Goal: Transaction & Acquisition: Register for event/course

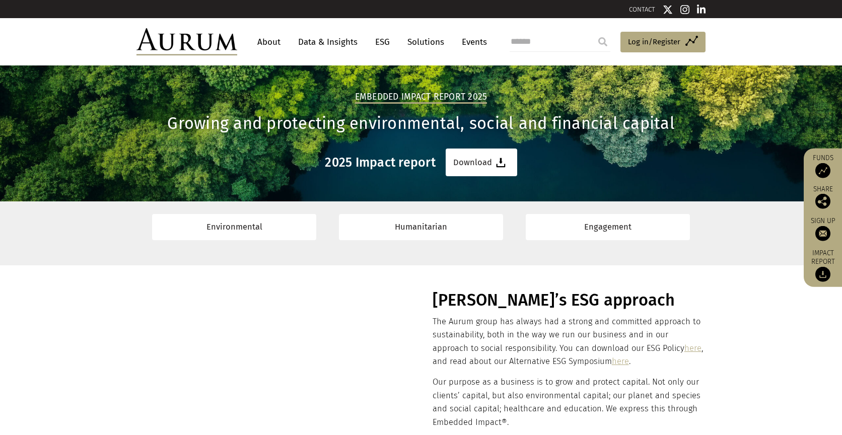
click at [319, 46] on link "Data & Insights" at bounding box center [327, 42] width 69 height 19
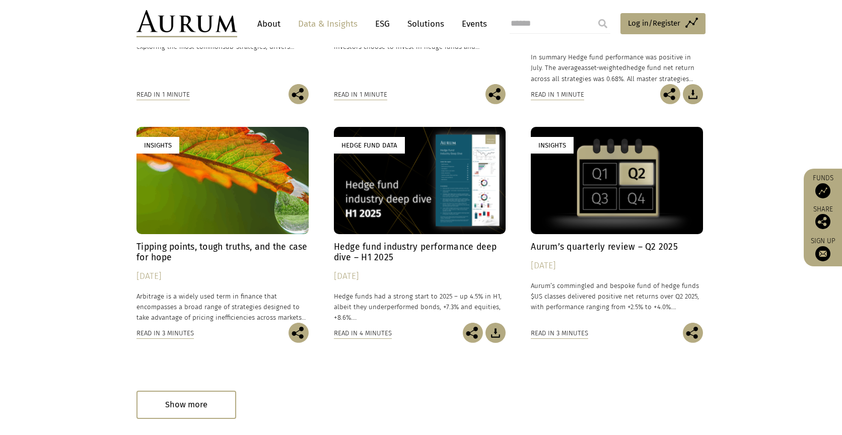
scroll to position [504, 0]
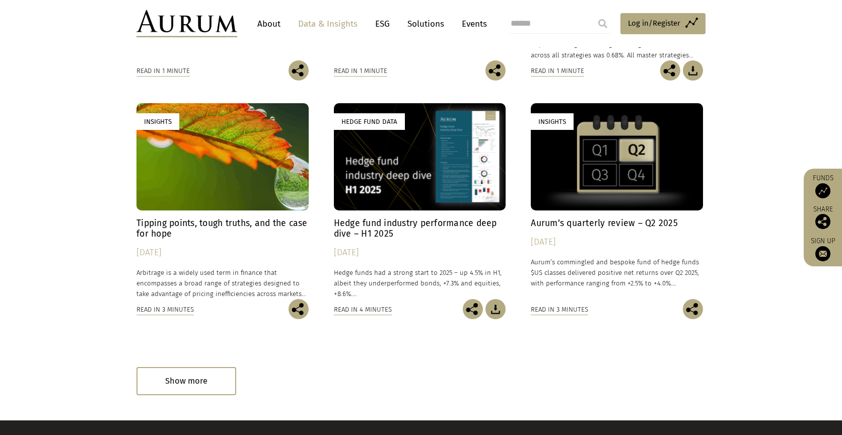
click at [405, 159] on div "Hedge Fund Data" at bounding box center [420, 156] width 172 height 107
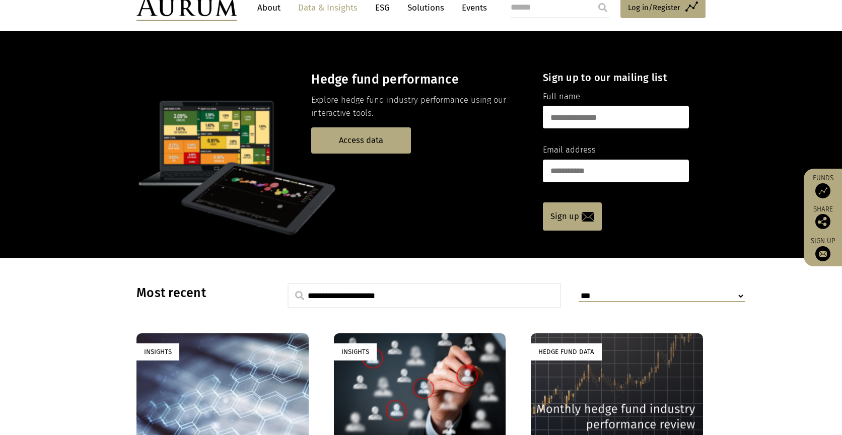
scroll to position [0, 0]
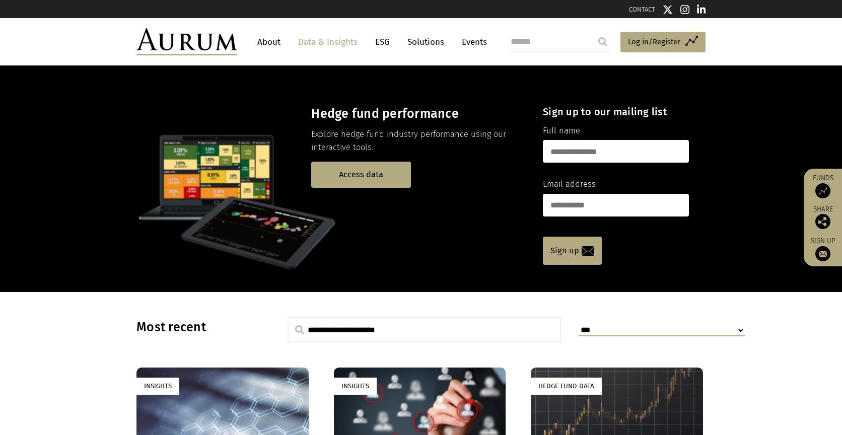
click at [431, 41] on link "Solutions" at bounding box center [425, 42] width 47 height 19
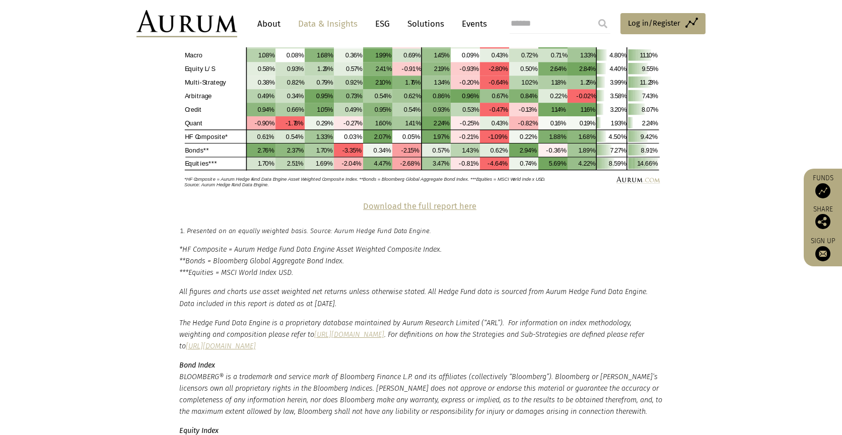
scroll to position [2216, 0]
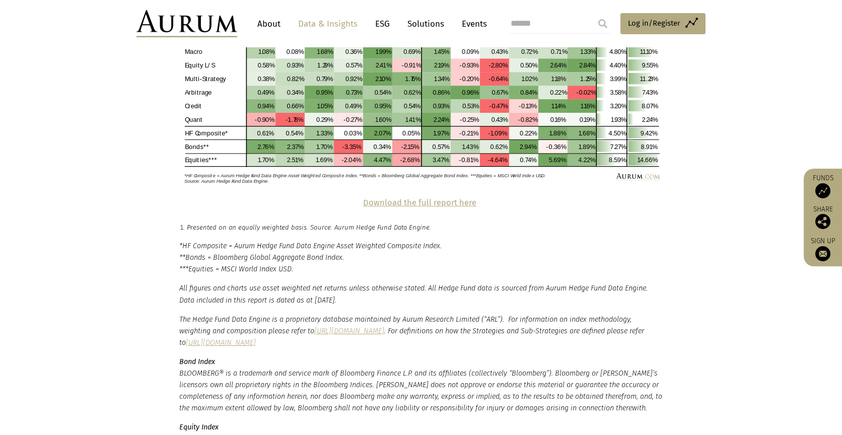
click at [407, 198] on strong "Download the full report here" at bounding box center [419, 203] width 113 height 10
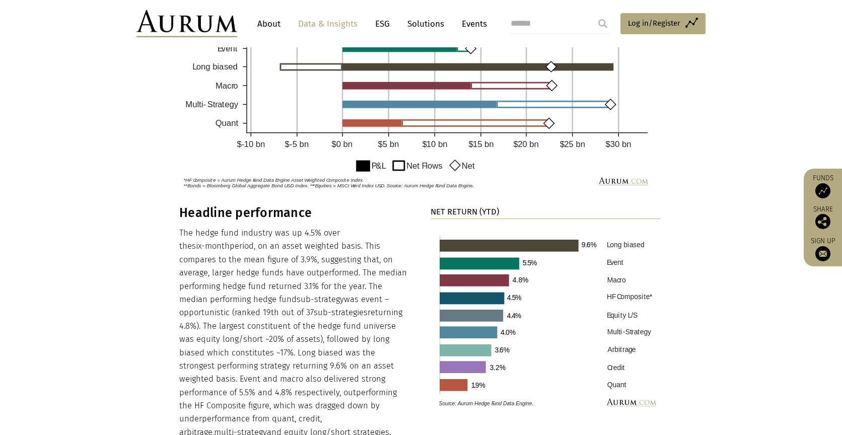
scroll to position [604, 0]
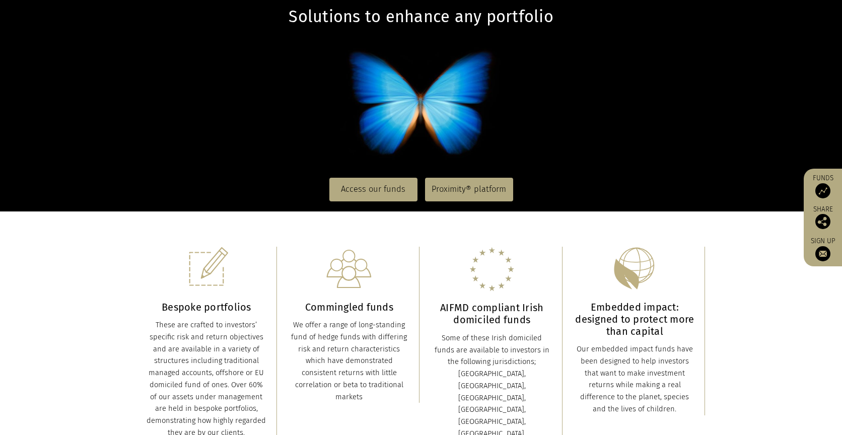
scroll to position [201, 0]
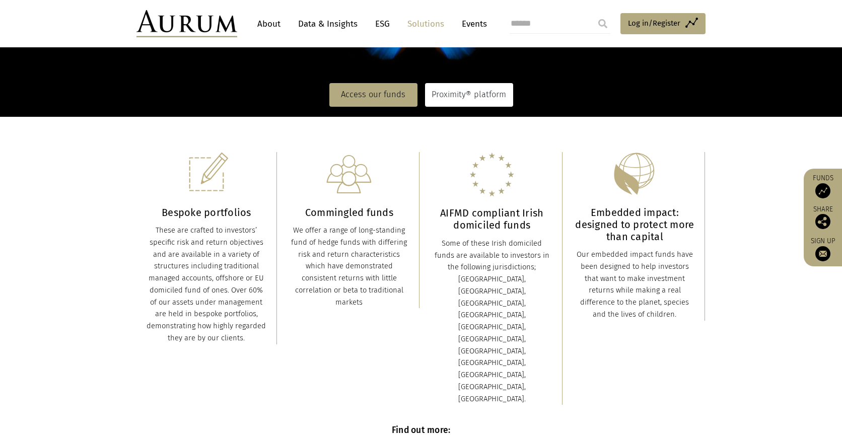
click at [486, 92] on link "Proximity® platform" at bounding box center [469, 94] width 88 height 23
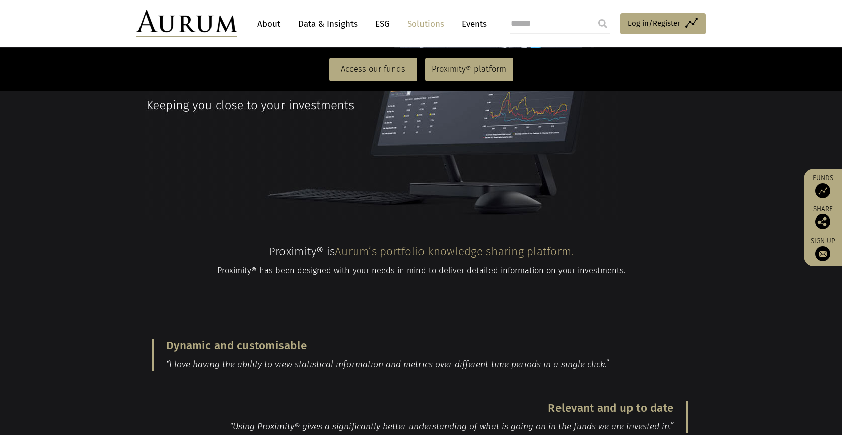
scroll to position [839, 0]
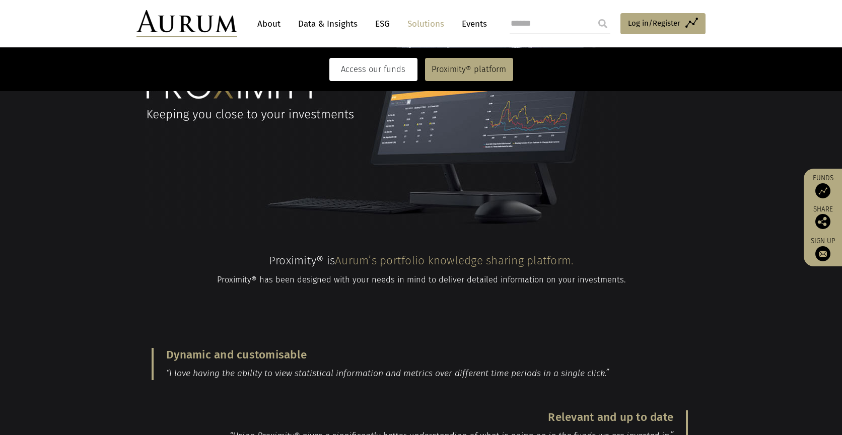
click at [358, 74] on link "Access our funds" at bounding box center [373, 69] width 88 height 23
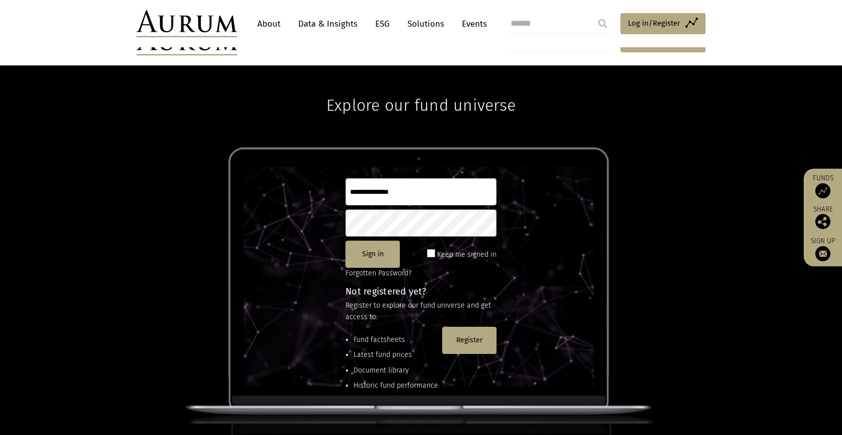
scroll to position [101, 0]
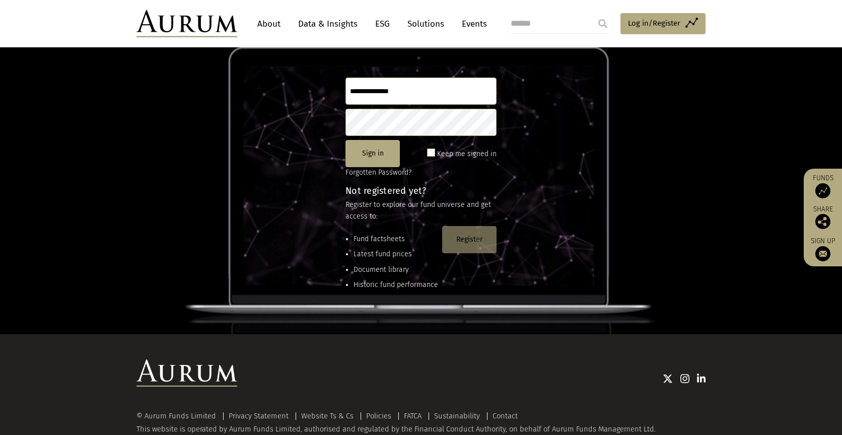
click at [461, 240] on button "Register" at bounding box center [469, 239] width 54 height 27
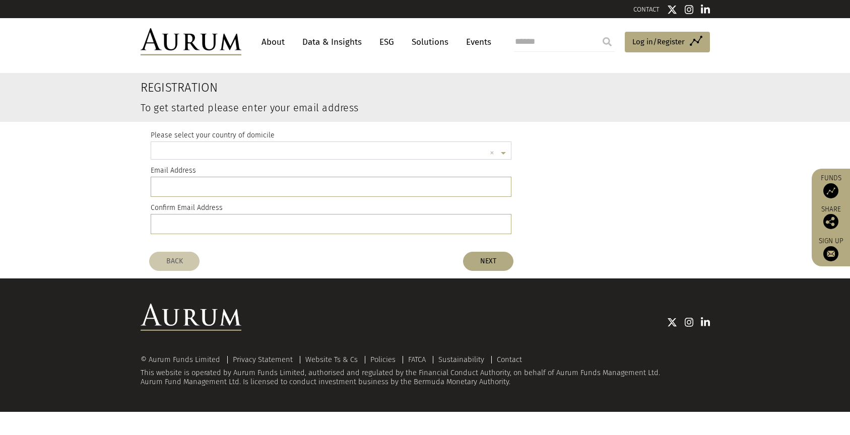
scroll to position [3, 0]
click at [649, 41] on span "Log in/Register" at bounding box center [658, 42] width 52 height 12
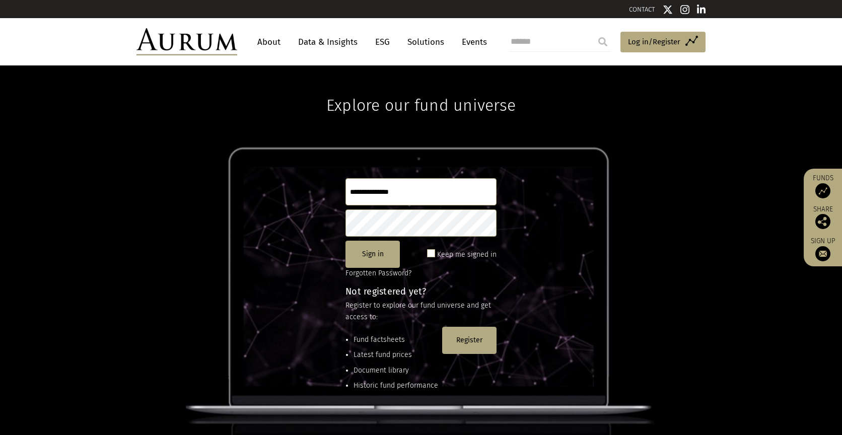
click at [399, 190] on input "text" at bounding box center [420, 191] width 151 height 27
type input "**********"
click at [373, 252] on button "Sign in" at bounding box center [372, 254] width 54 height 27
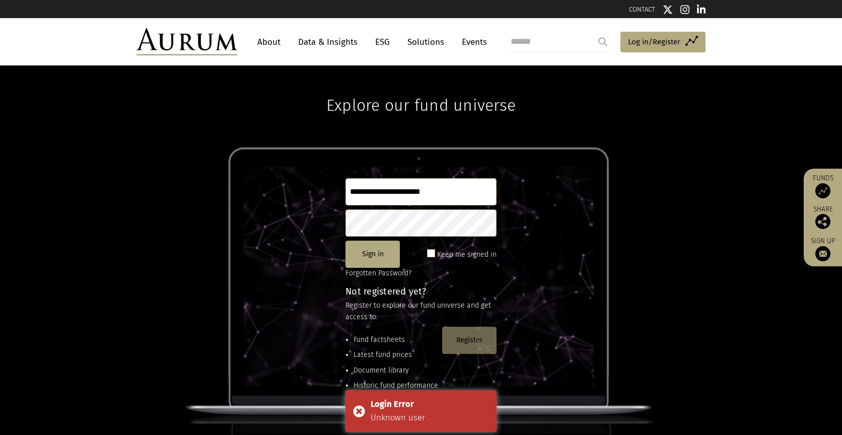
click at [471, 339] on button "Register" at bounding box center [469, 340] width 54 height 27
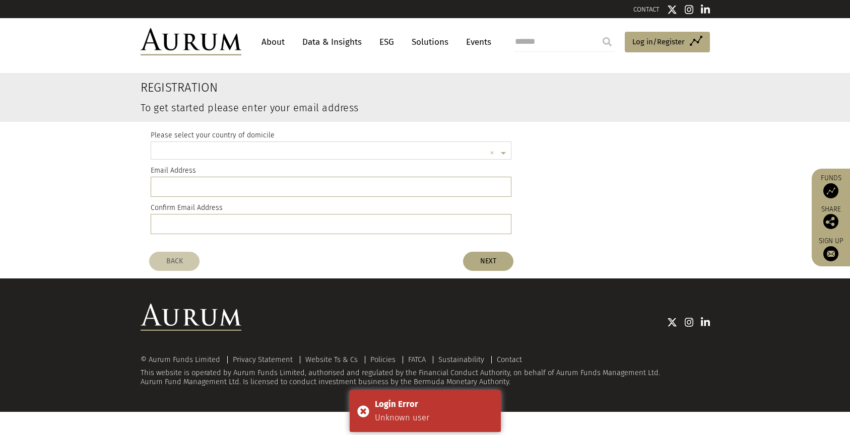
scroll to position [3, 0]
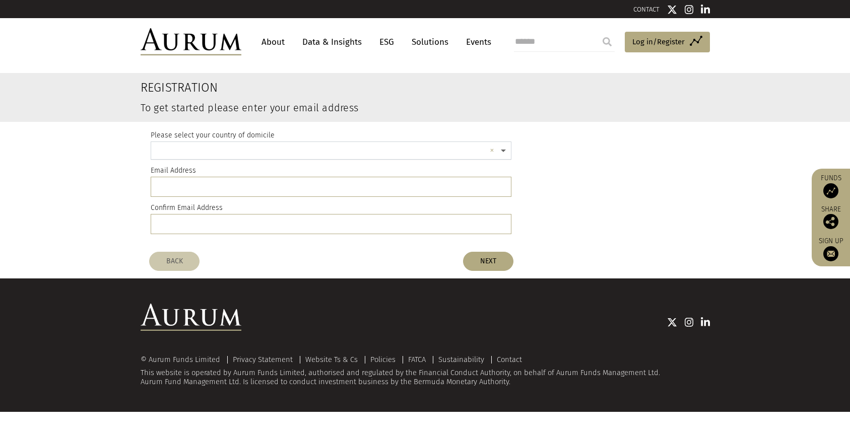
click at [505, 152] on span at bounding box center [504, 151] width 13 height 11
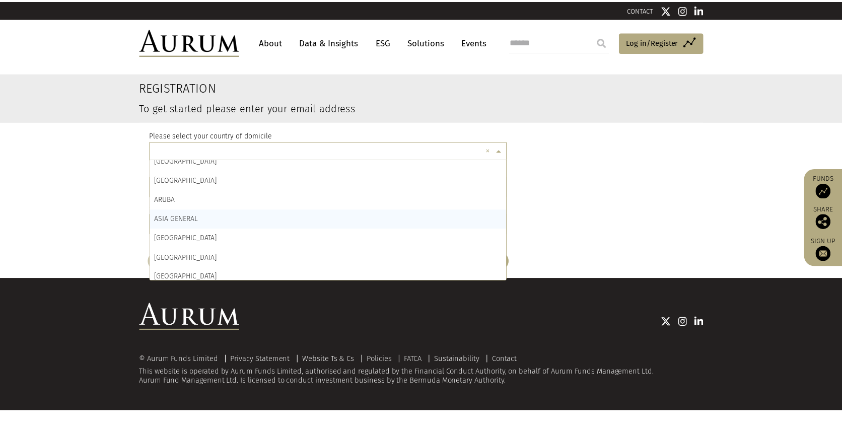
scroll to position [302, 0]
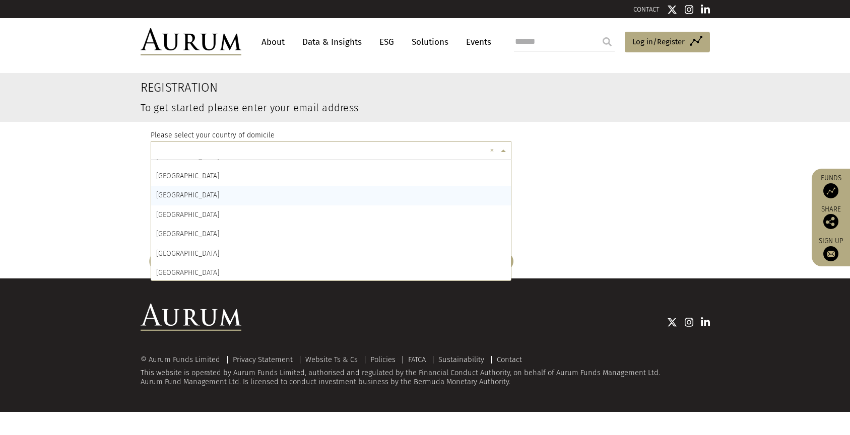
click at [190, 194] on div "BAHAMAS" at bounding box center [331, 195] width 360 height 19
click at [190, 194] on input "email" at bounding box center [331, 187] width 361 height 20
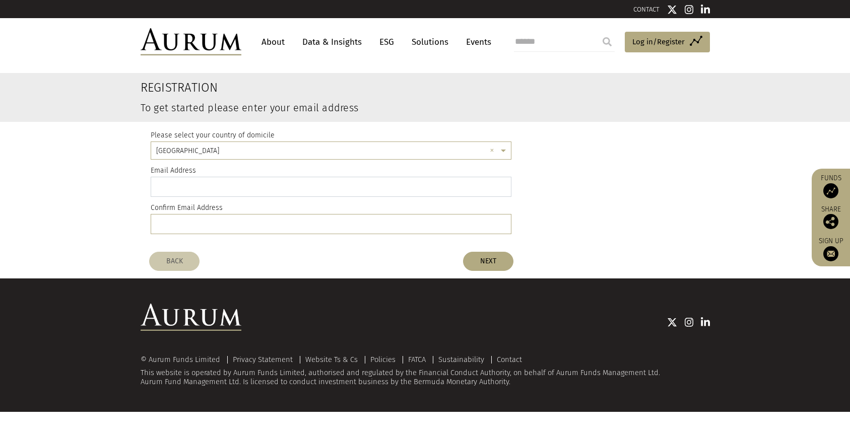
type input "**********"
click at [485, 260] on button "NEXT" at bounding box center [488, 261] width 50 height 19
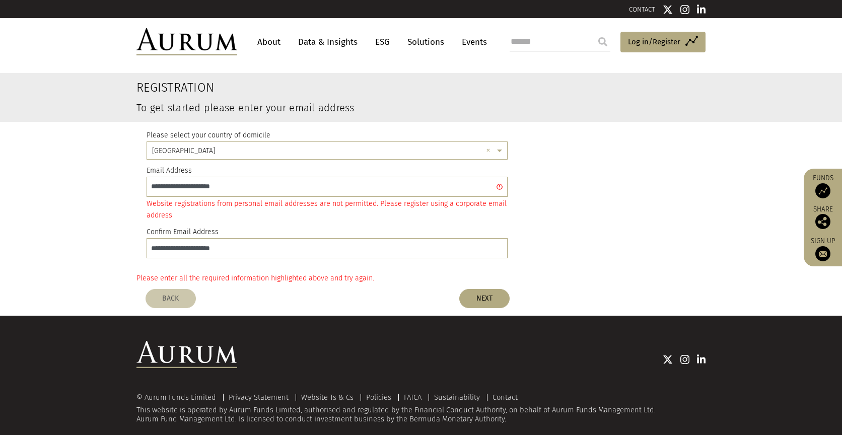
click at [270, 43] on link "About" at bounding box center [268, 42] width 33 height 19
